Goal: Find specific page/section: Find specific page/section

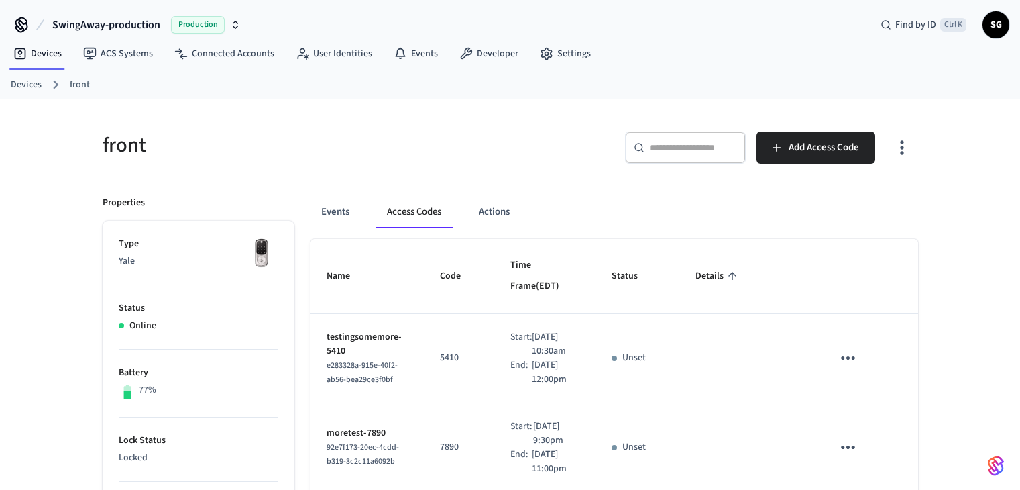
scroll to position [67, 0]
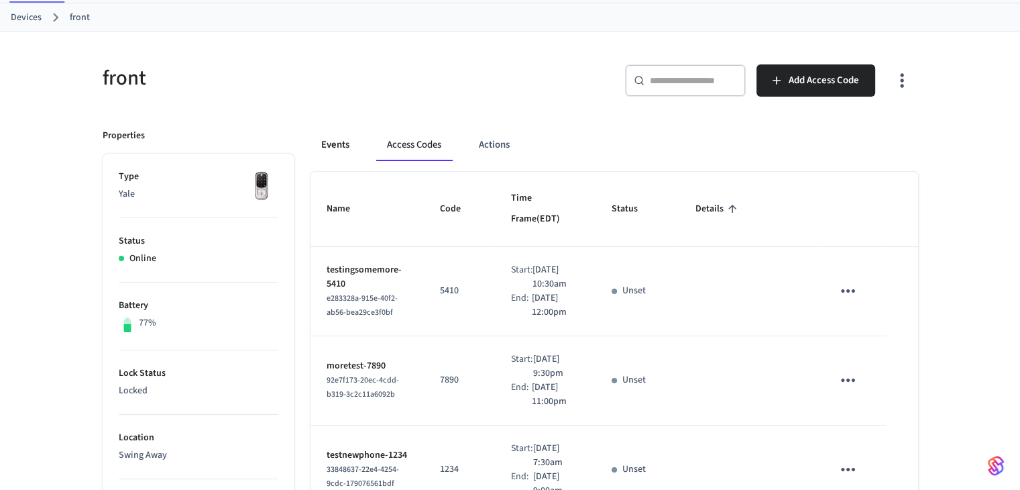
click at [349, 141] on button "Events" at bounding box center [335, 145] width 50 height 32
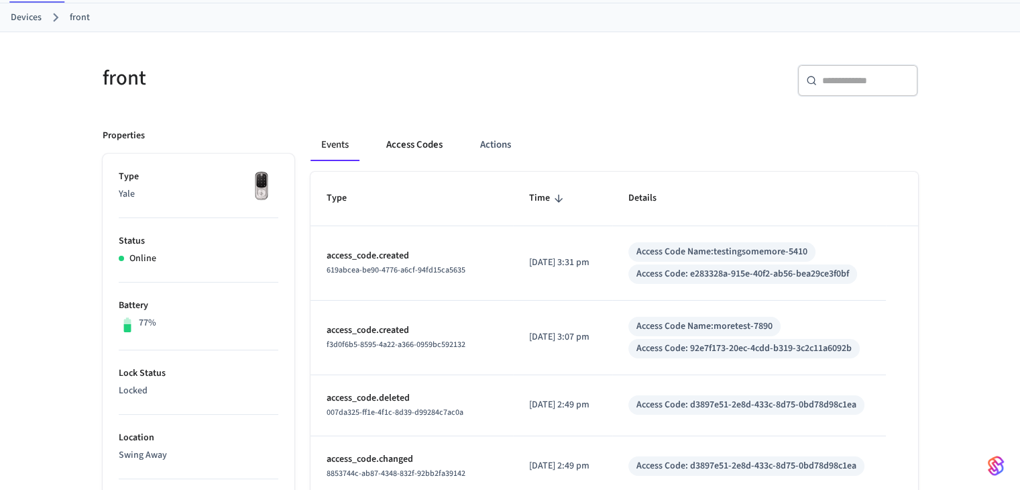
click at [410, 146] on button "Access Codes" at bounding box center [415, 145] width 78 height 32
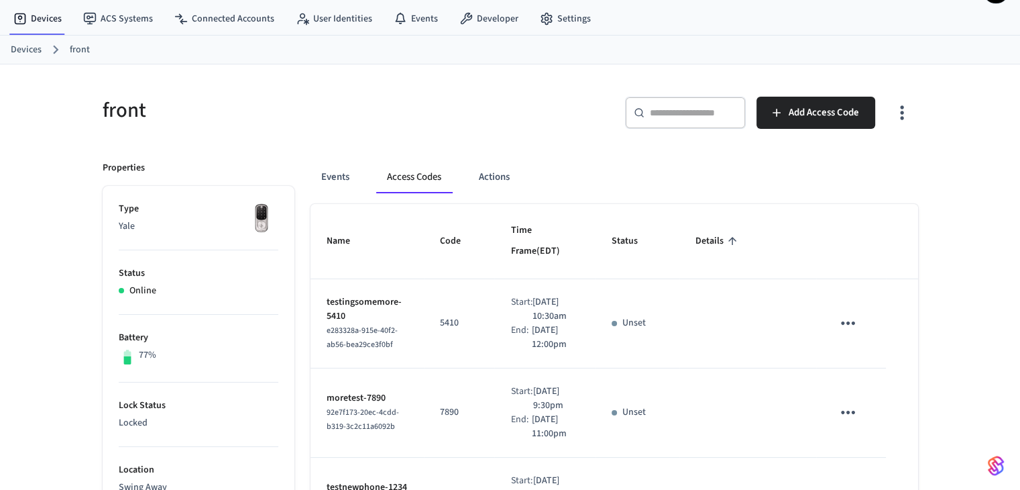
scroll to position [0, 0]
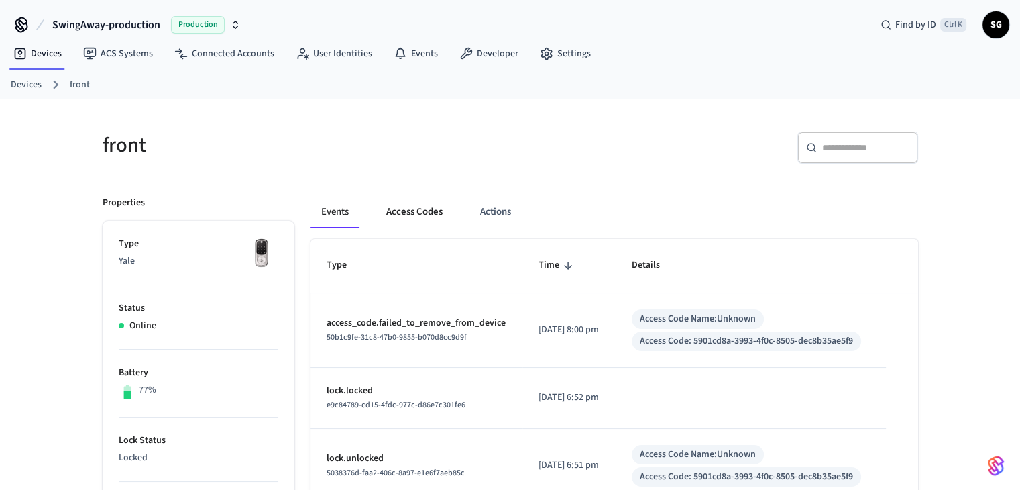
click at [430, 215] on button "Access Codes" at bounding box center [415, 212] width 78 height 32
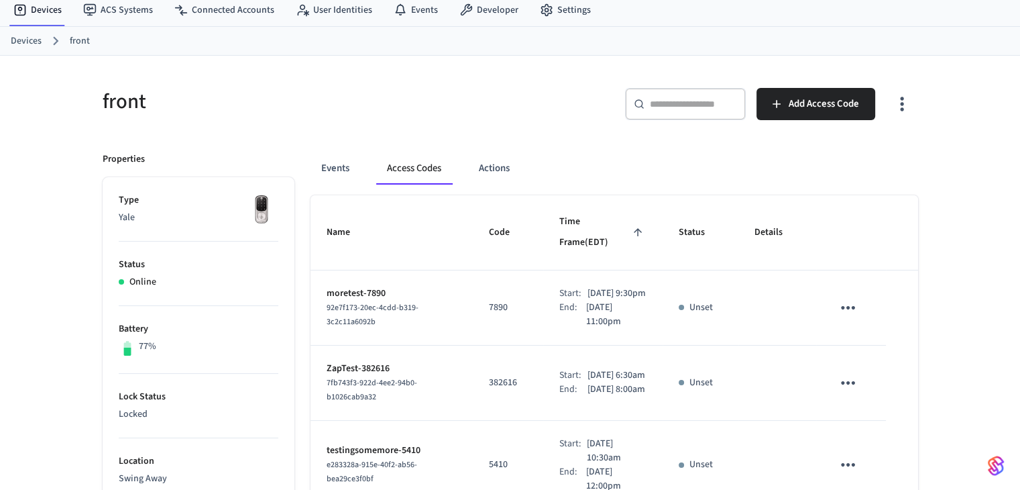
scroll to position [67, 0]
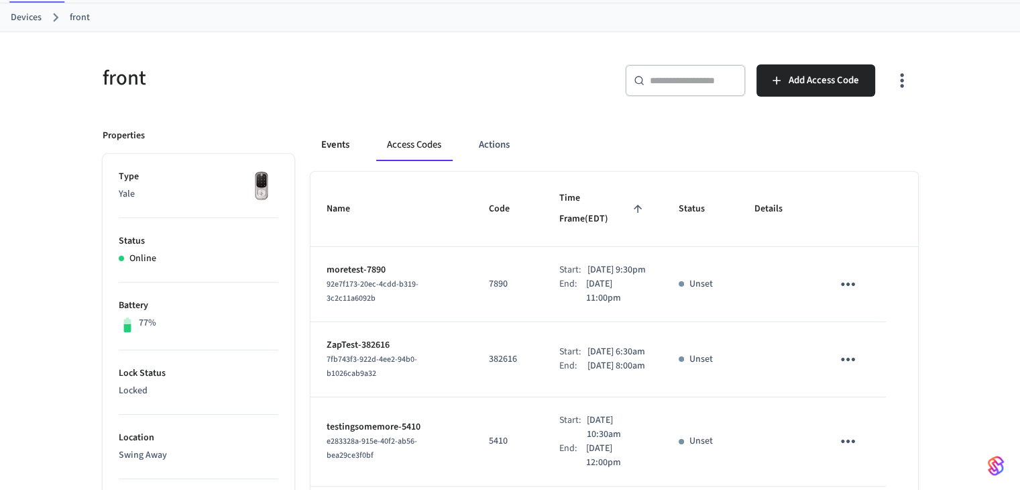
click at [335, 137] on button "Events" at bounding box center [335, 145] width 50 height 32
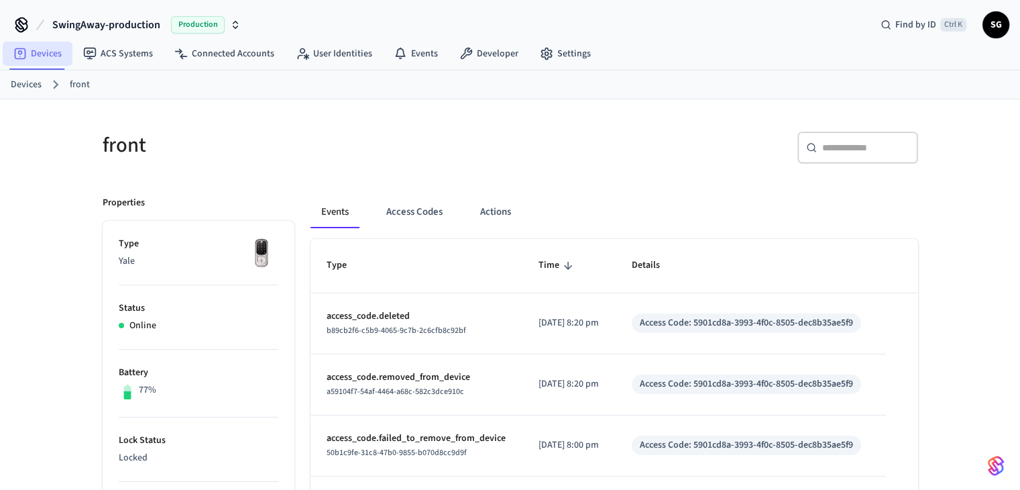
drag, startPoint x: 39, startPoint y: 86, endPoint x: 40, endPoint y: 60, distance: 26.2
click at [38, 86] on link "Devices" at bounding box center [26, 85] width 31 height 14
